Goal: Information Seeking & Learning: Learn about a topic

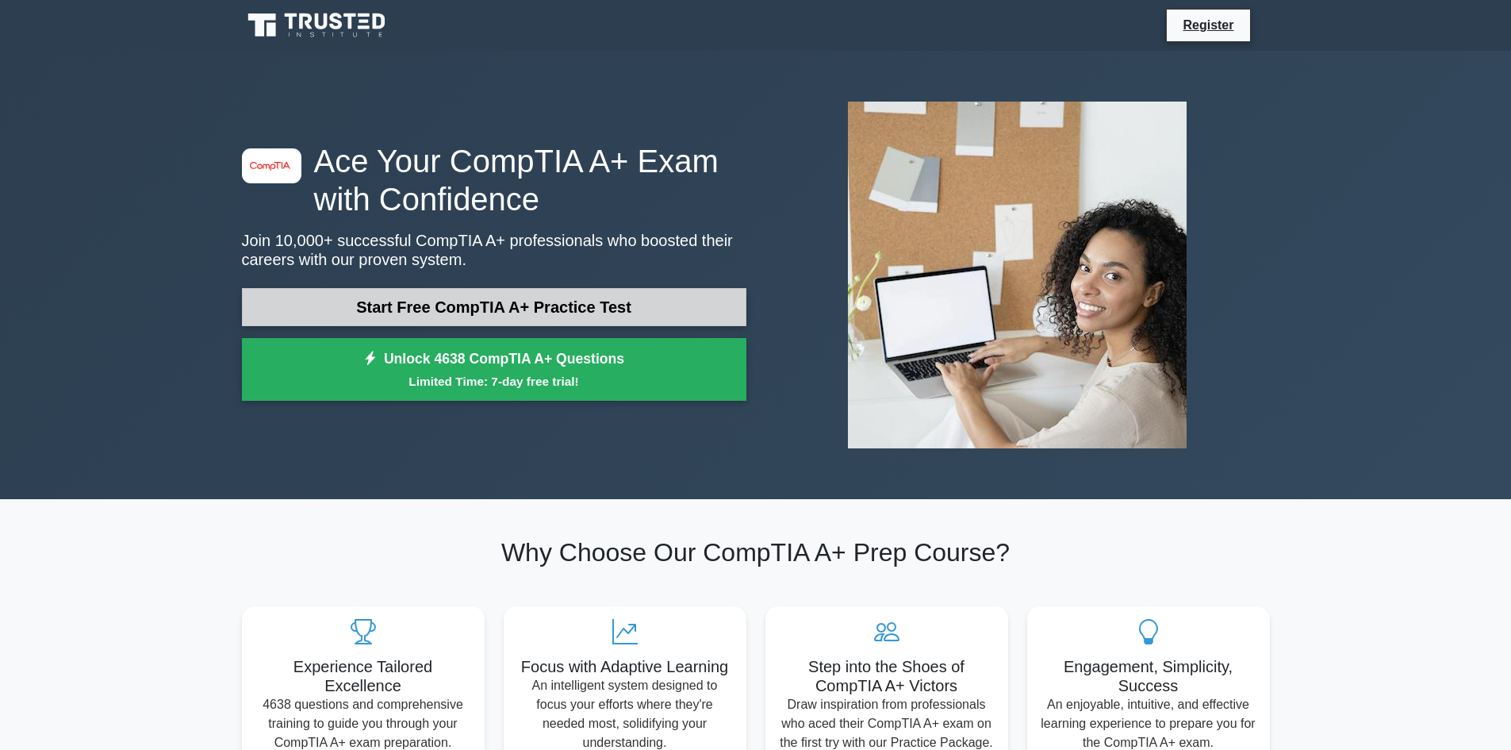
click at [607, 311] on link "Start Free CompTIA A+ Practice Test" at bounding box center [494, 307] width 505 height 38
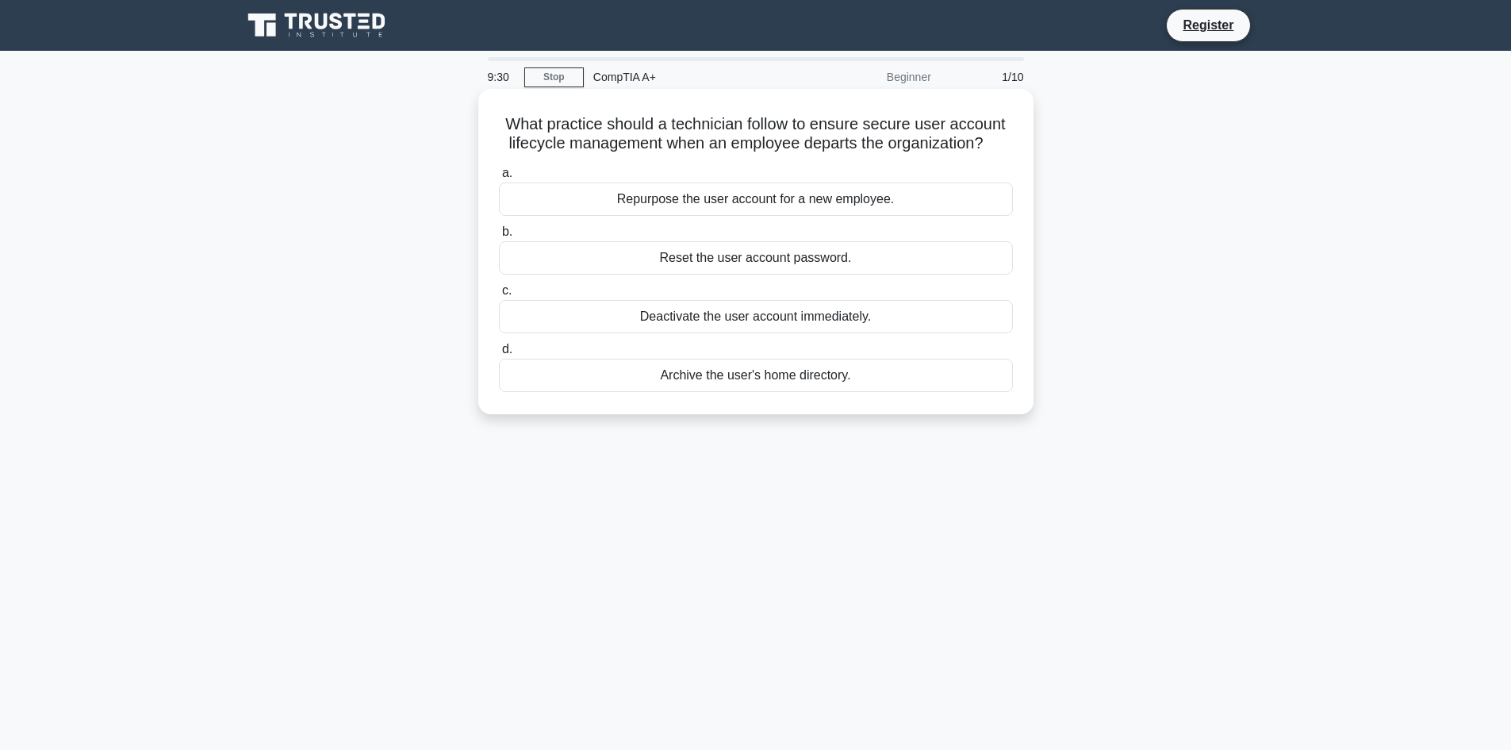
click at [733, 321] on div "Deactivate the user account immediately." at bounding box center [756, 316] width 514 height 33
click at [499, 296] on input "c. Deactivate the user account immediately." at bounding box center [499, 291] width 0 height 10
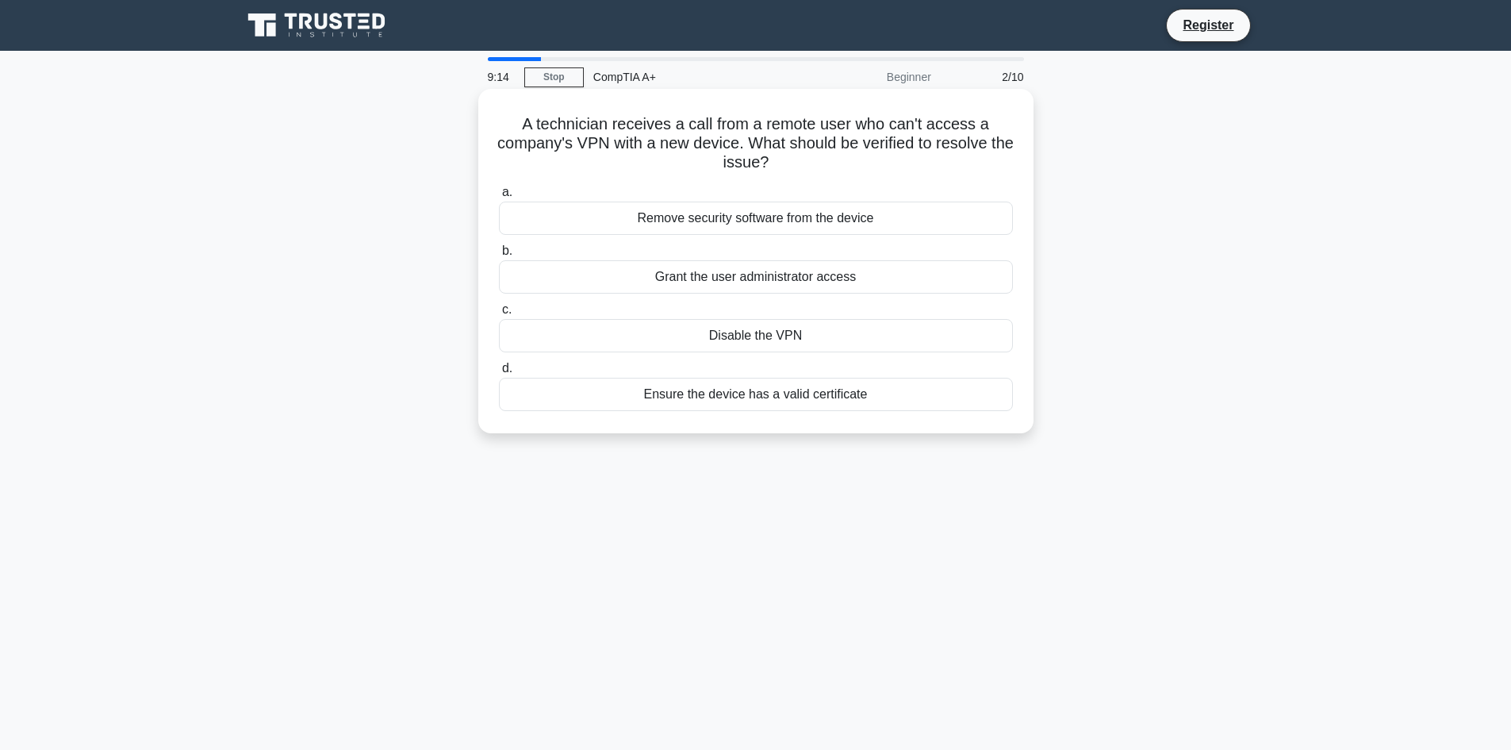
click at [781, 394] on div "Ensure the device has a valid certificate" at bounding box center [756, 394] width 514 height 33
click at [499, 374] on input "d. Ensure the device has a valid certificate" at bounding box center [499, 368] width 0 height 10
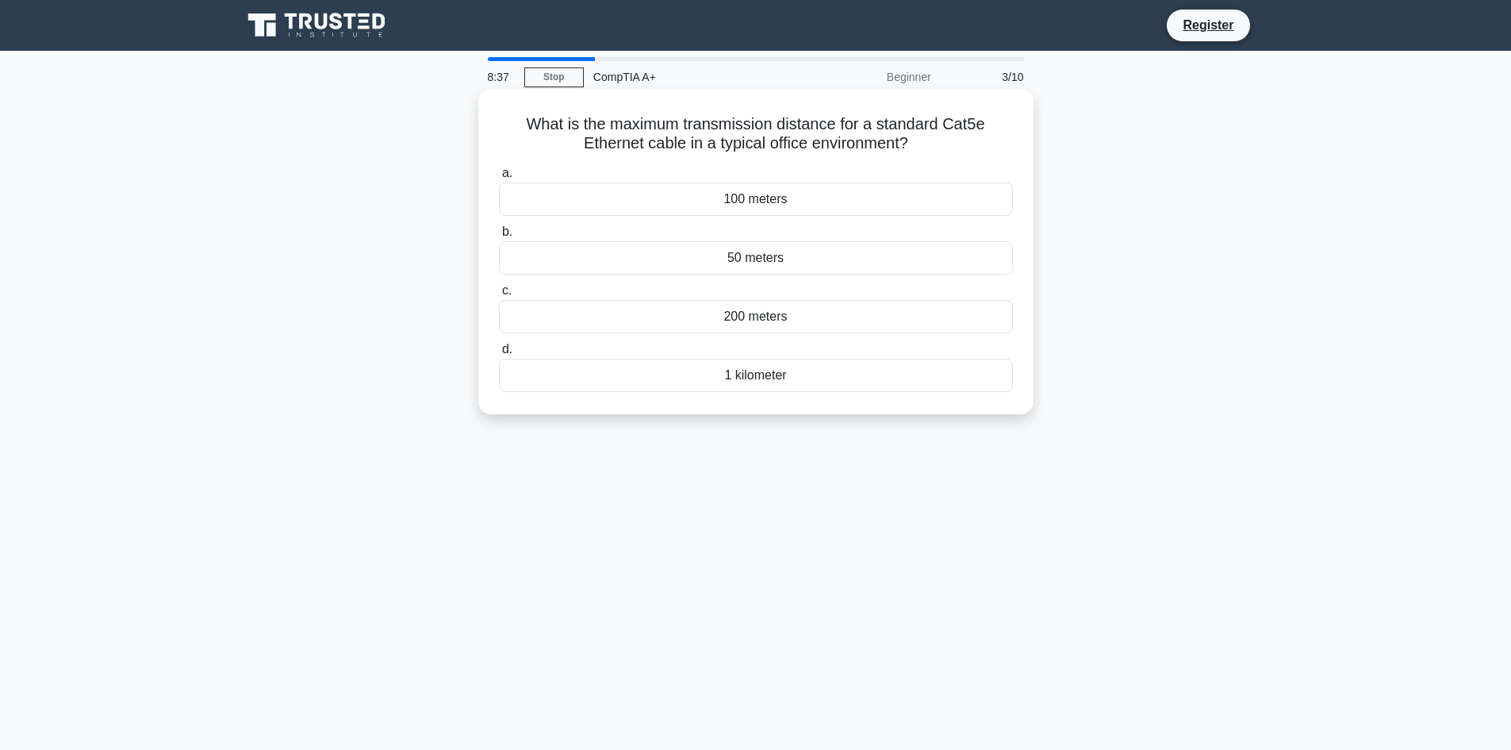
click at [808, 198] on div "100 meters" at bounding box center [756, 198] width 514 height 33
click at [499, 179] on input "a. 100 meters" at bounding box center [499, 173] width 0 height 10
click at [712, 263] on div "PCI-X 266MHz" at bounding box center [756, 257] width 514 height 33
click at [499, 237] on input "b. PCI-X 266MHz" at bounding box center [499, 232] width 0 height 10
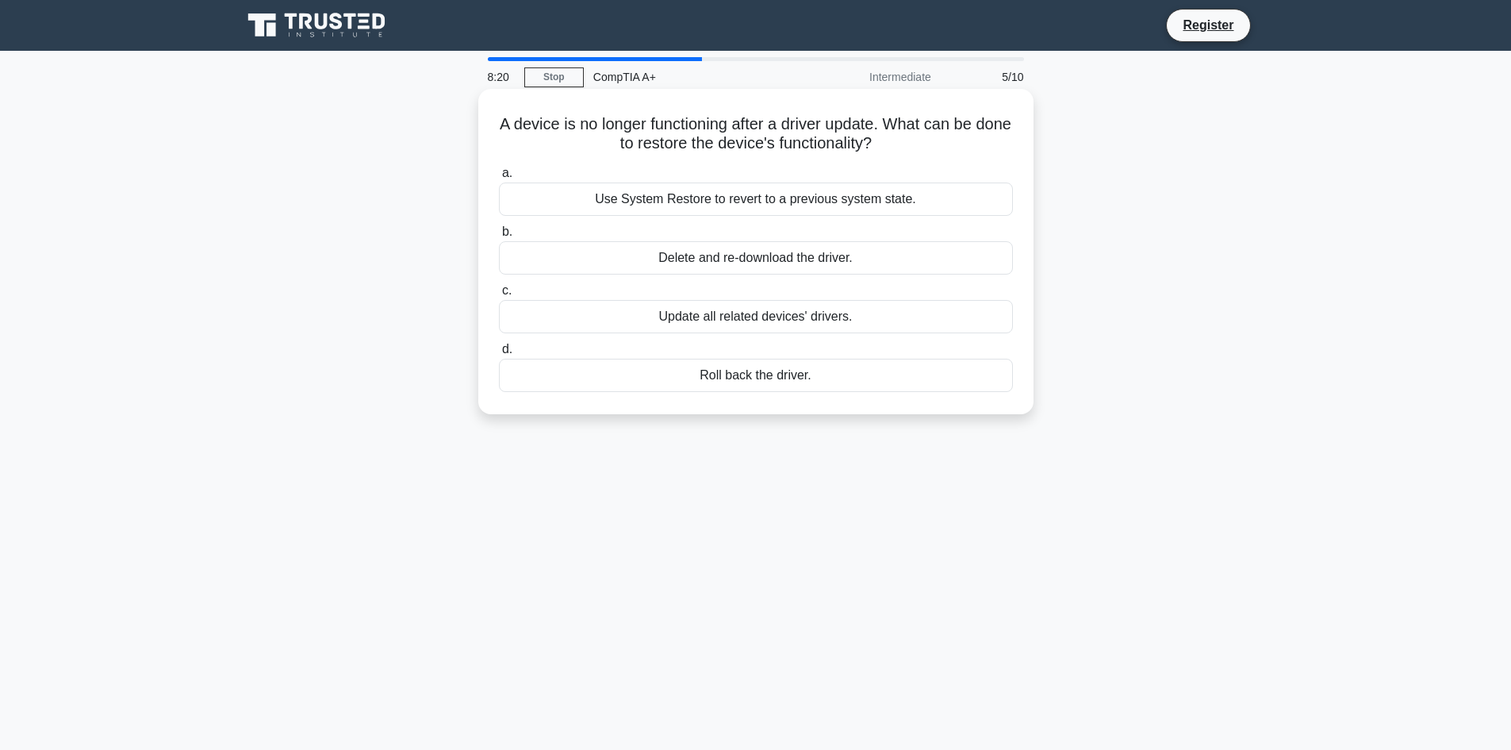
click at [826, 382] on div "Roll back the driver." at bounding box center [756, 375] width 514 height 33
click at [499, 355] on input "d. Roll back the driver." at bounding box center [499, 349] width 0 height 10
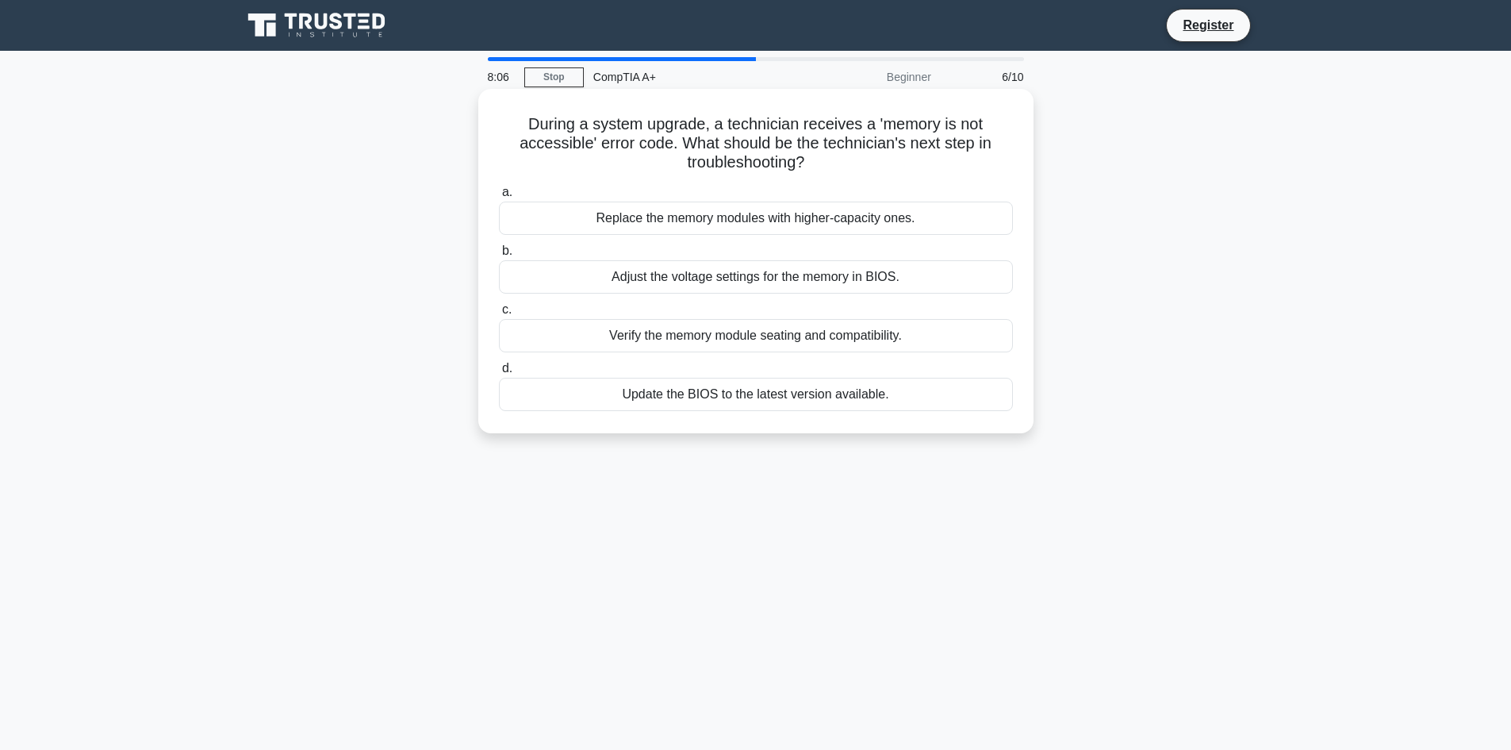
click at [866, 398] on div "Update the BIOS to the latest version available." at bounding box center [756, 394] width 514 height 33
click at [499, 374] on input "d. Update the BIOS to the latest version available." at bounding box center [499, 368] width 0 height 10
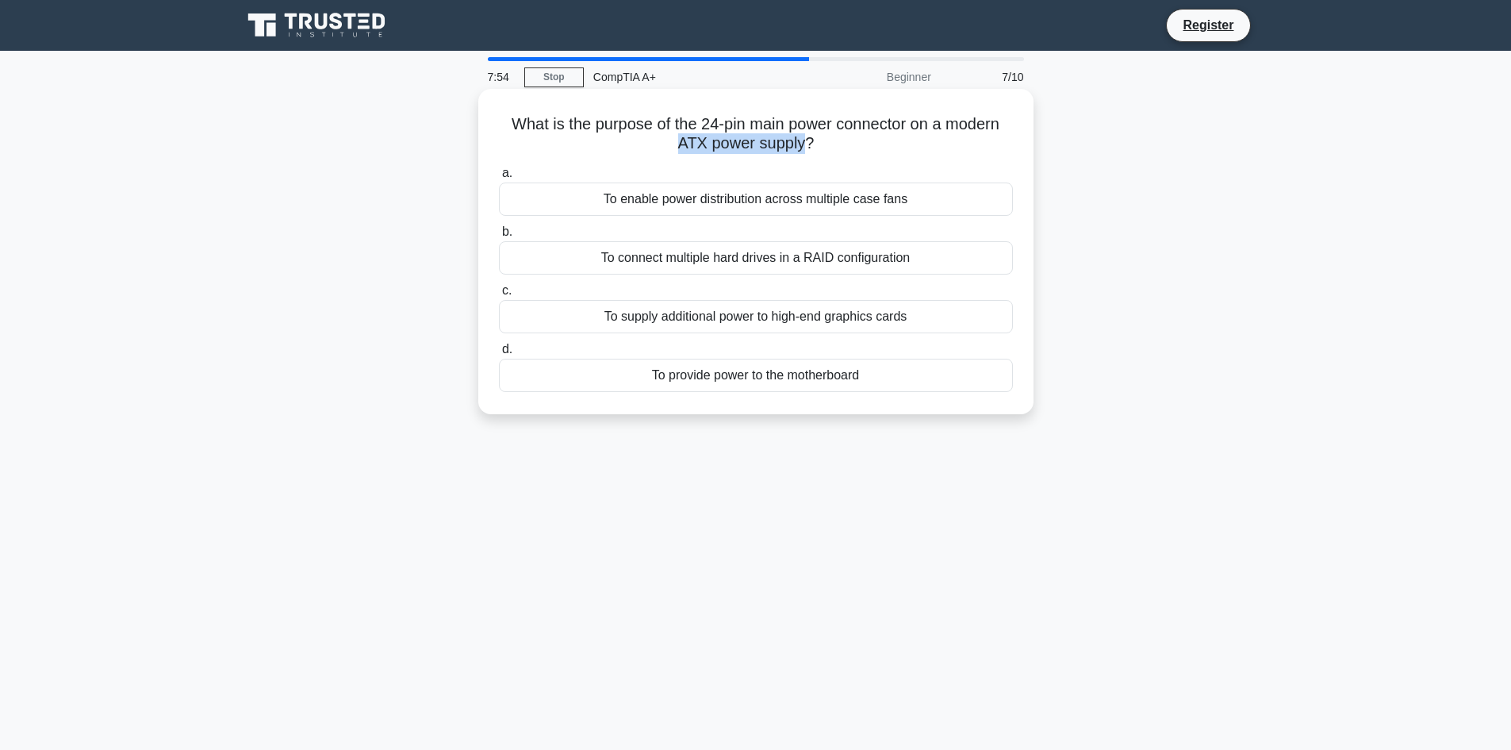
drag, startPoint x: 677, startPoint y: 143, endPoint x: 804, endPoint y: 155, distance: 128.3
click at [804, 154] on h5 "What is the purpose of the 24-pin main power connector on a modern ATX power su…" at bounding box center [755, 134] width 517 height 40
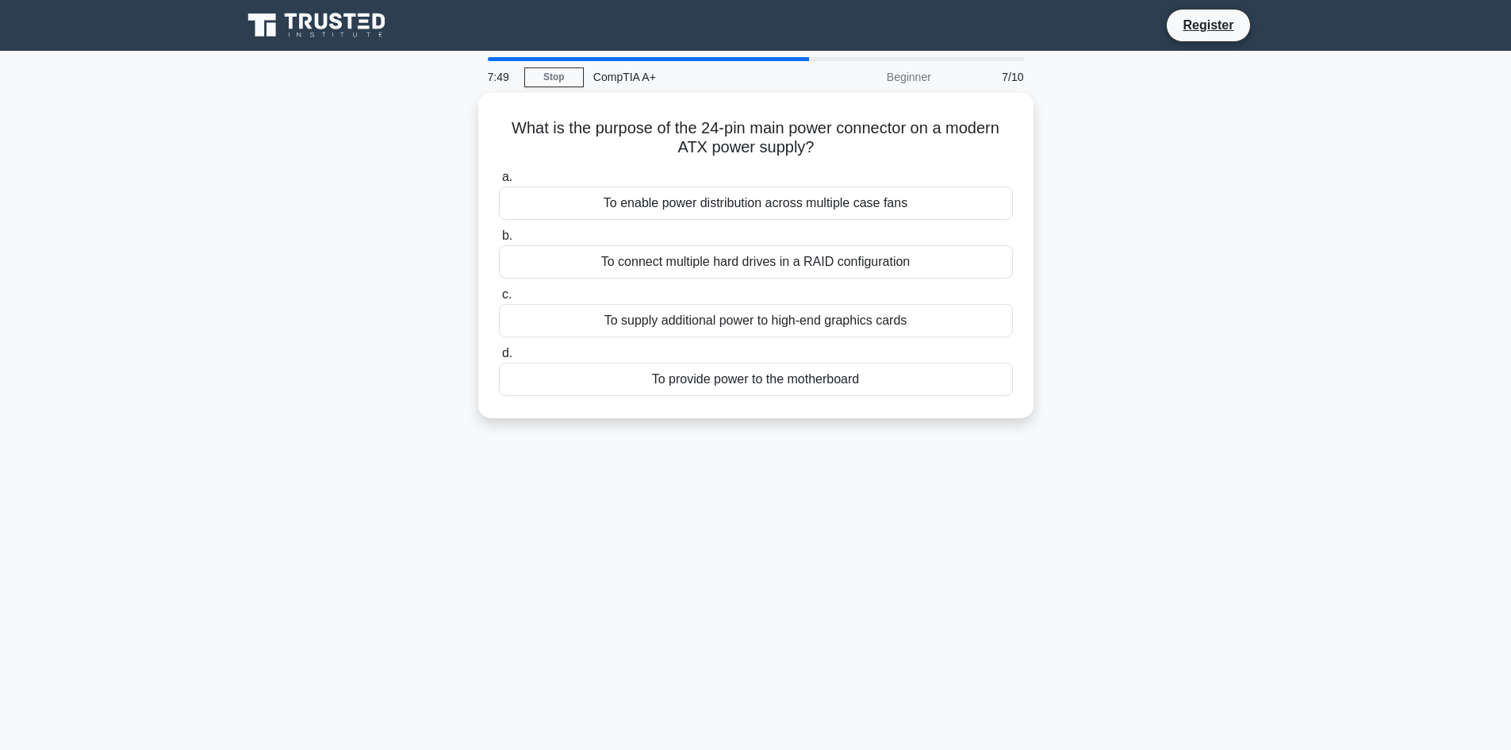
click at [1044, 190] on div "What is the purpose of the 24-pin main power connector on a modern ATX power su…" at bounding box center [755, 265] width 1047 height 344
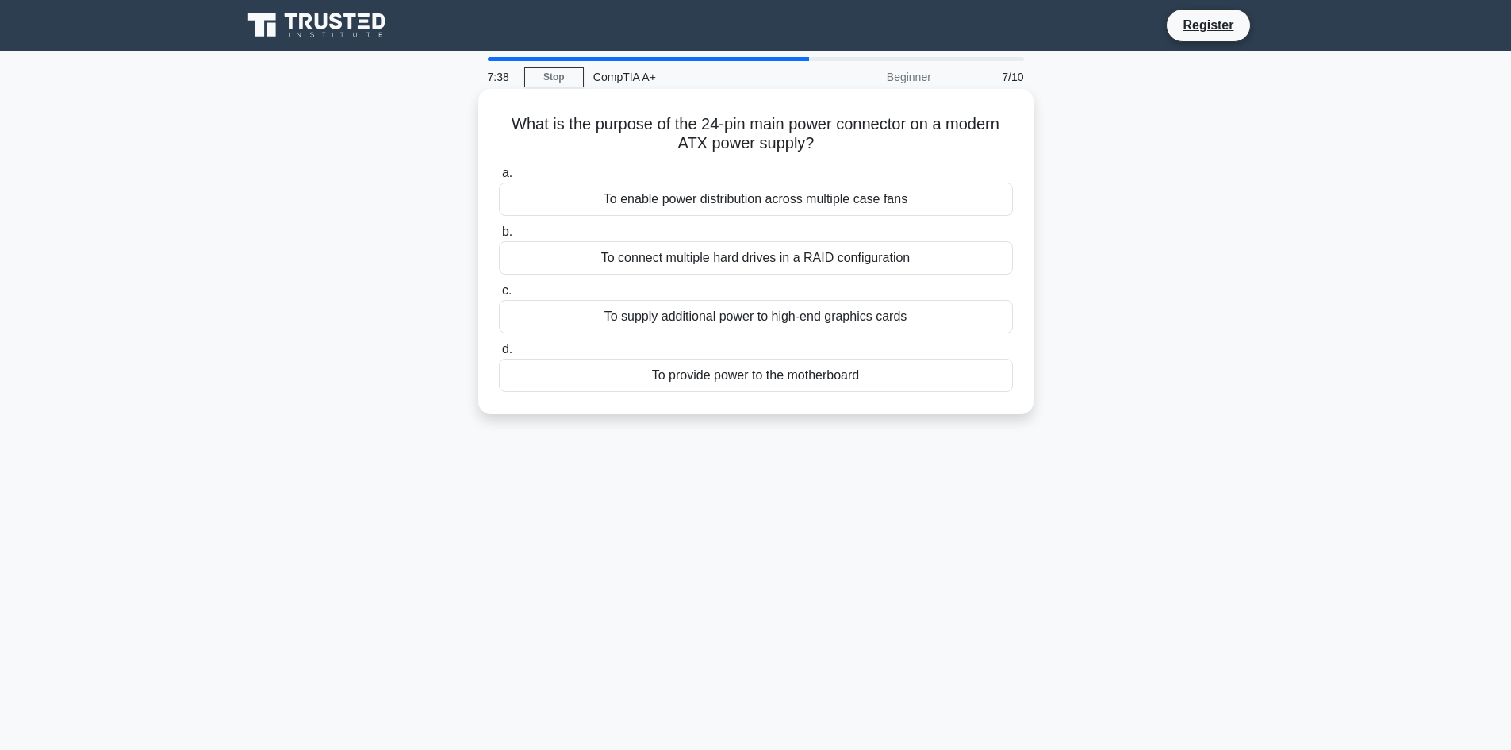
click at [782, 384] on div "To provide power to the motherboard" at bounding box center [756, 375] width 514 height 33
click at [499, 355] on input "d. To provide power to the motherboard" at bounding box center [499, 349] width 0 height 10
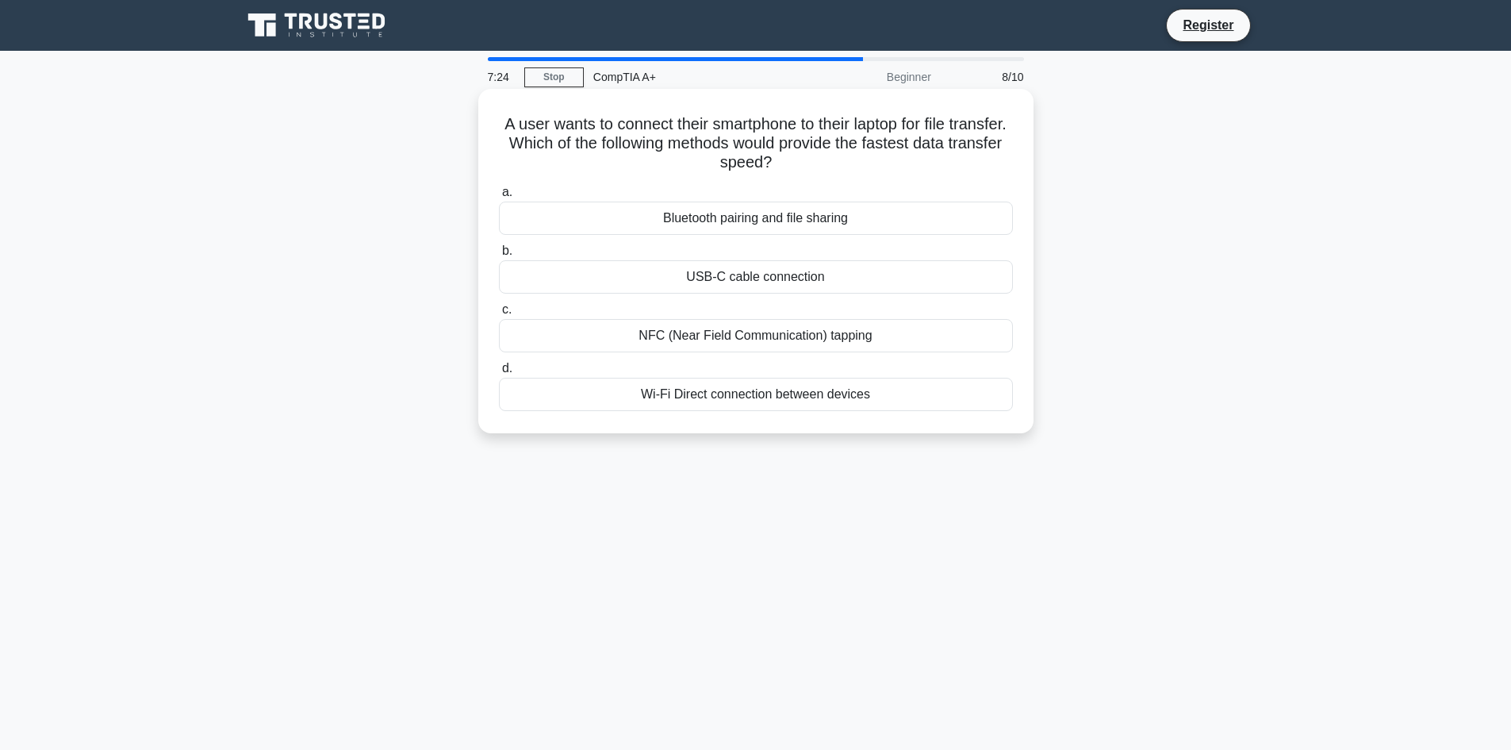
click at [834, 281] on div "USB-C cable connection" at bounding box center [756, 276] width 514 height 33
click at [499, 256] on input "b. USB-C cable connection" at bounding box center [499, 251] width 0 height 10
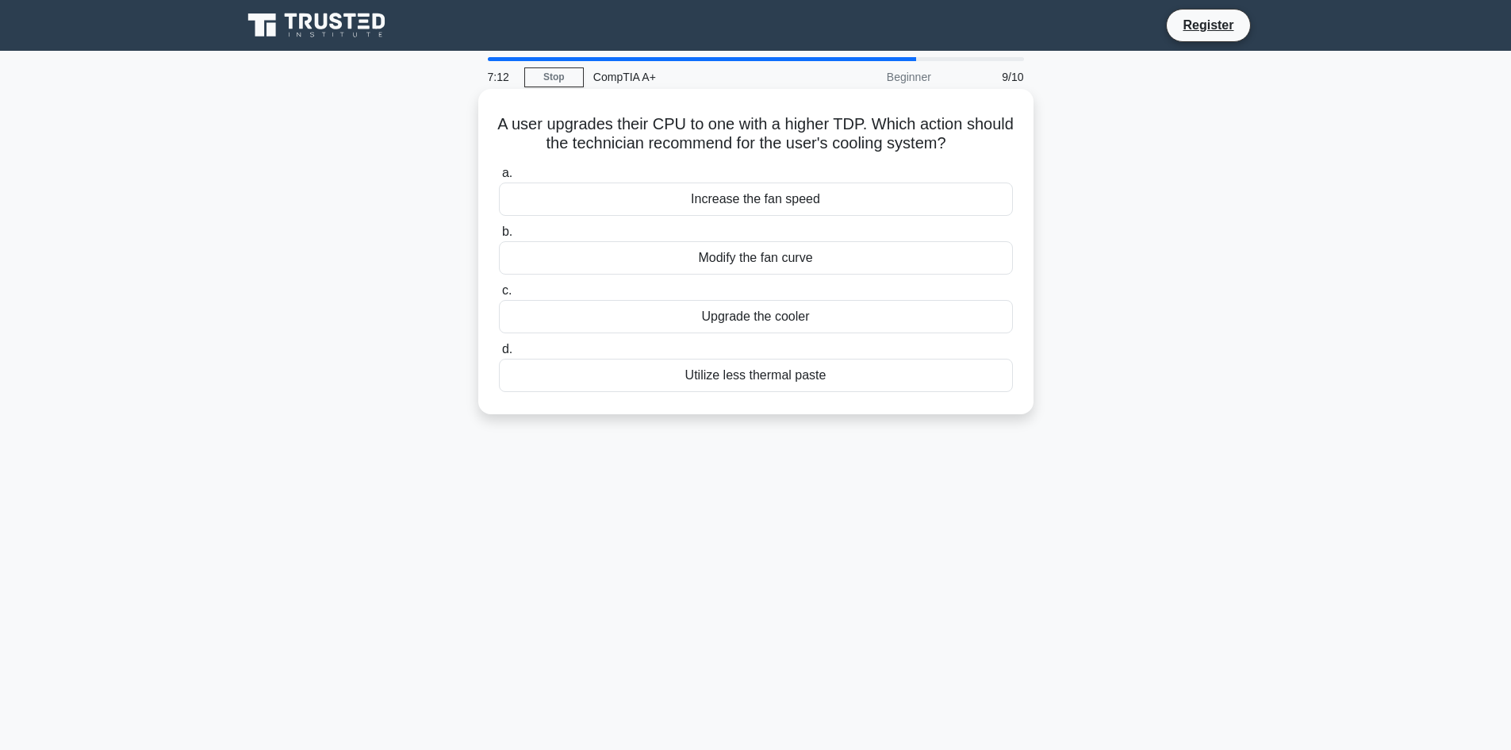
click at [881, 128] on h5 "A user upgrades their CPU to one with a higher TDP. Which action should the tec…" at bounding box center [755, 134] width 517 height 40
click at [949, 156] on div "A user upgrades their CPU to one with a higher TDP. Which action should the tec…" at bounding box center [756, 251] width 543 height 313
click at [818, 380] on div "Utilize less thermal paste" at bounding box center [756, 375] width 514 height 33
click at [499, 355] on input "d. Utilize less thermal paste" at bounding box center [499, 349] width 0 height 10
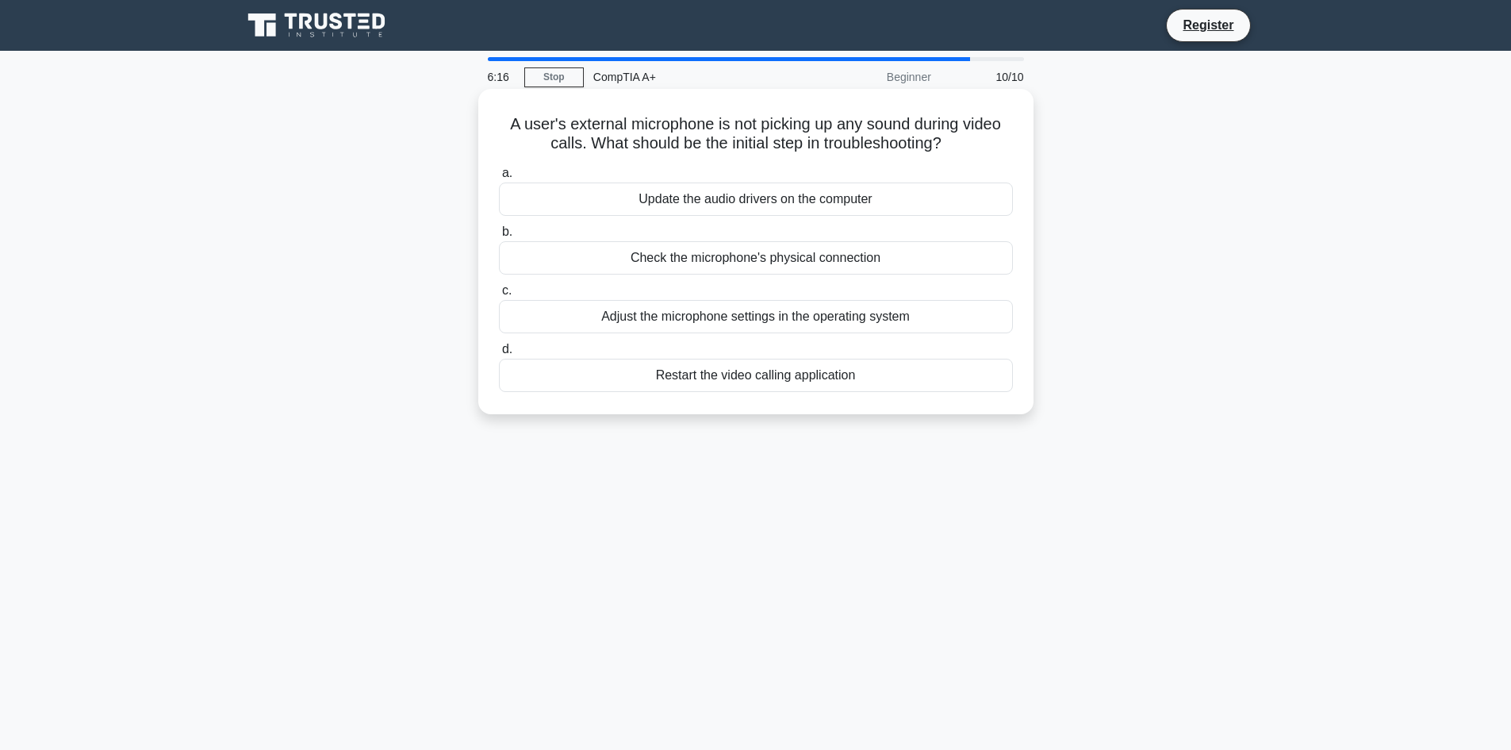
click at [866, 314] on div "Adjust the microphone settings in the operating system" at bounding box center [756, 316] width 514 height 33
click at [499, 296] on input "c. Adjust the microphone settings in the operating system" at bounding box center [499, 291] width 0 height 10
